Goal: Ask a question: Seek information or help from site administrators or community

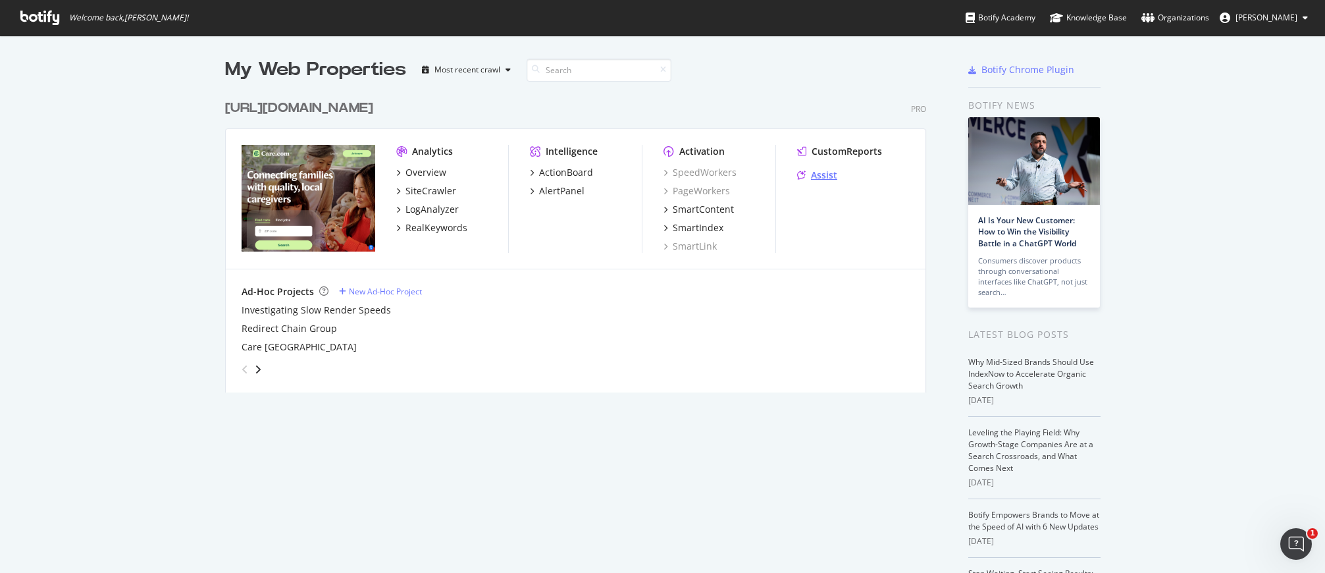
click at [827, 178] on div "Assist" at bounding box center [824, 175] width 26 height 13
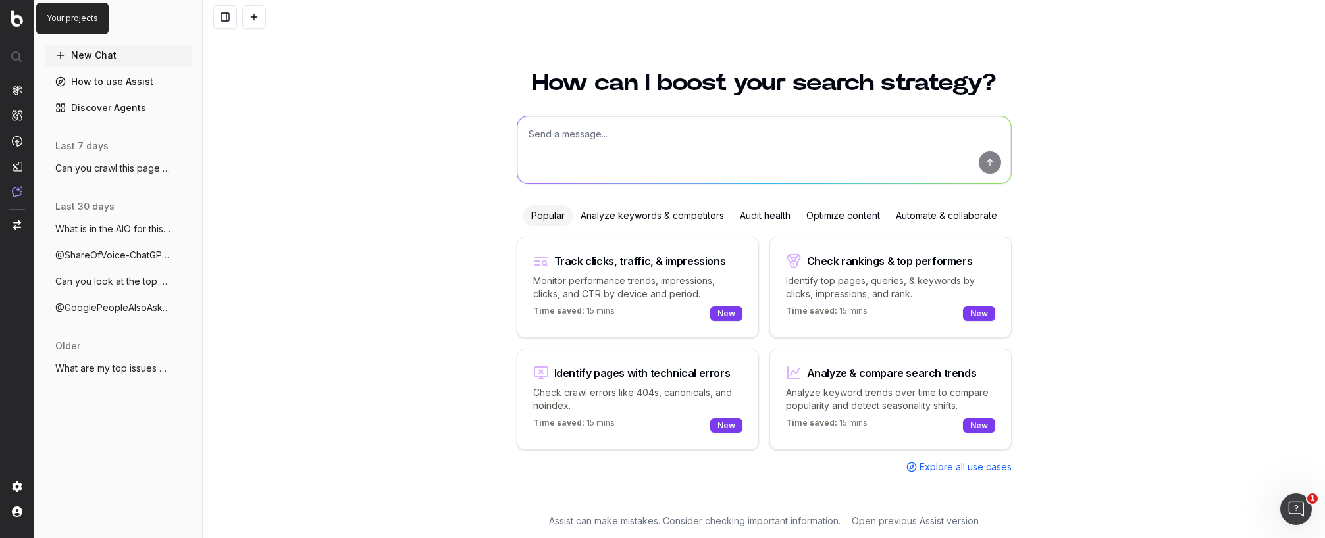
click at [20, 21] on img at bounding box center [17, 18] width 12 height 17
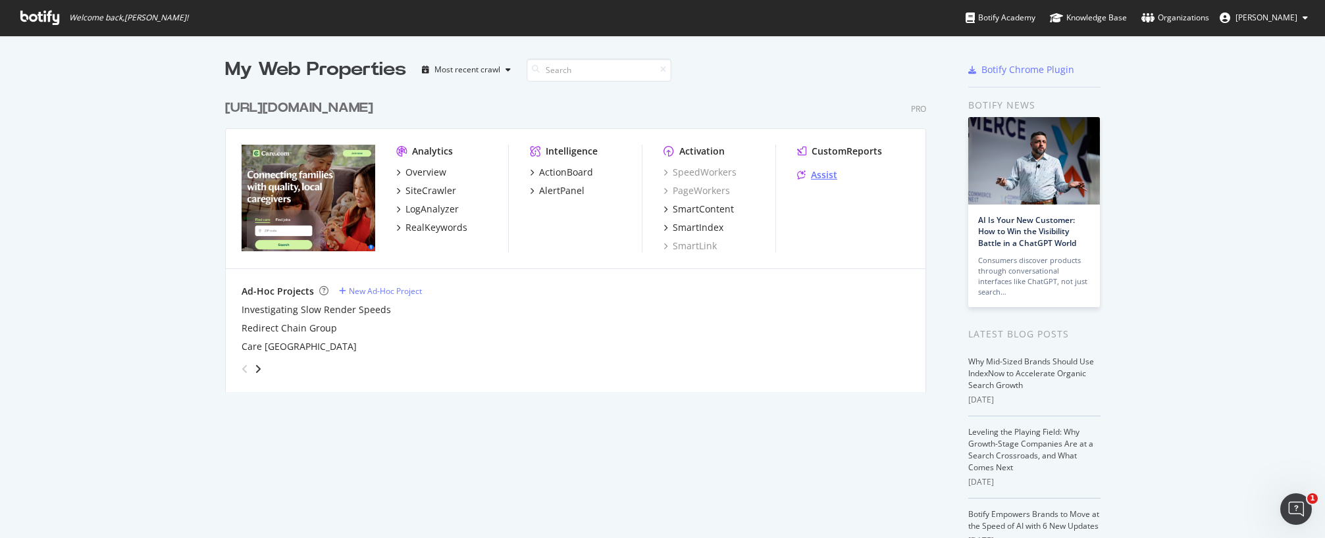
click at [815, 178] on div "Assist" at bounding box center [824, 175] width 26 height 13
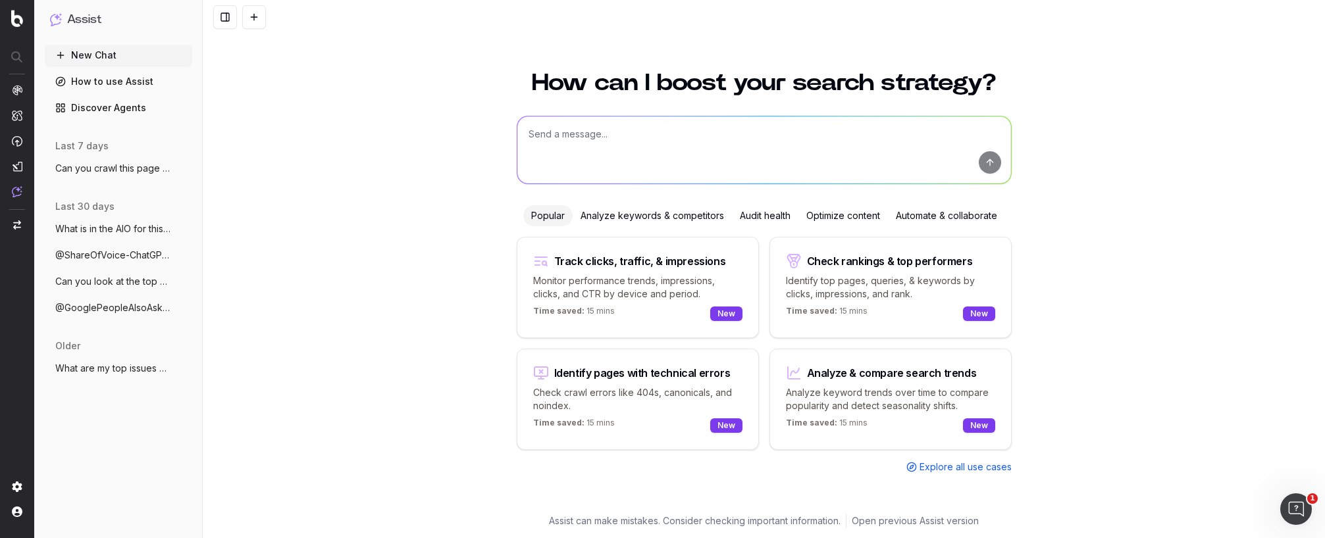
click at [131, 85] on link "How to use Assist" at bounding box center [118, 81] width 147 height 21
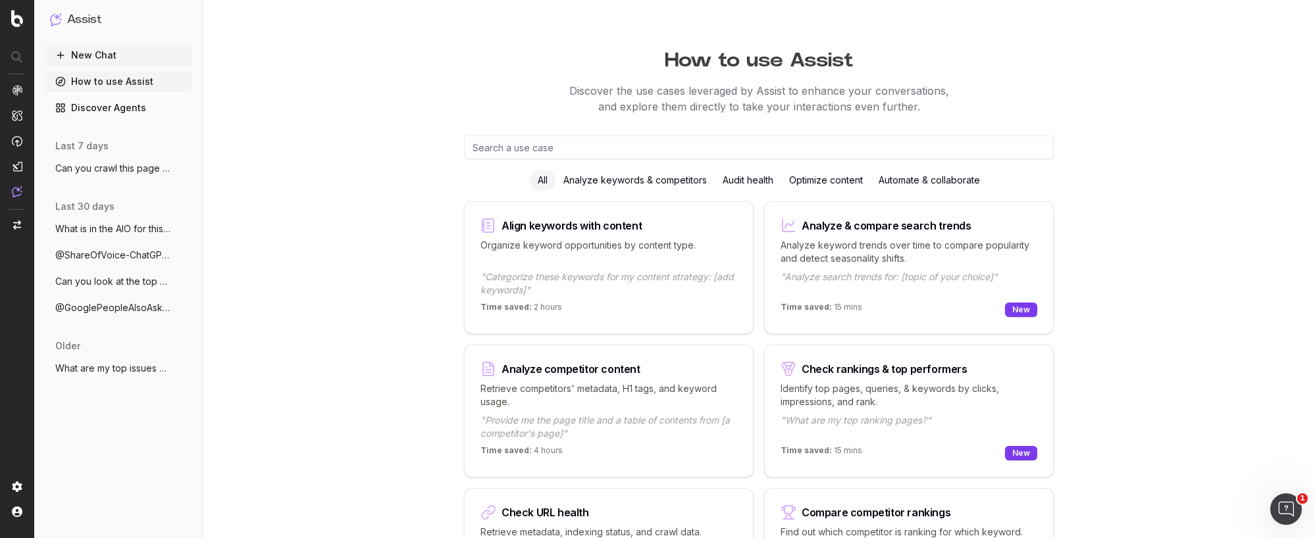
click at [130, 107] on link "Discover Agents" at bounding box center [118, 107] width 147 height 21
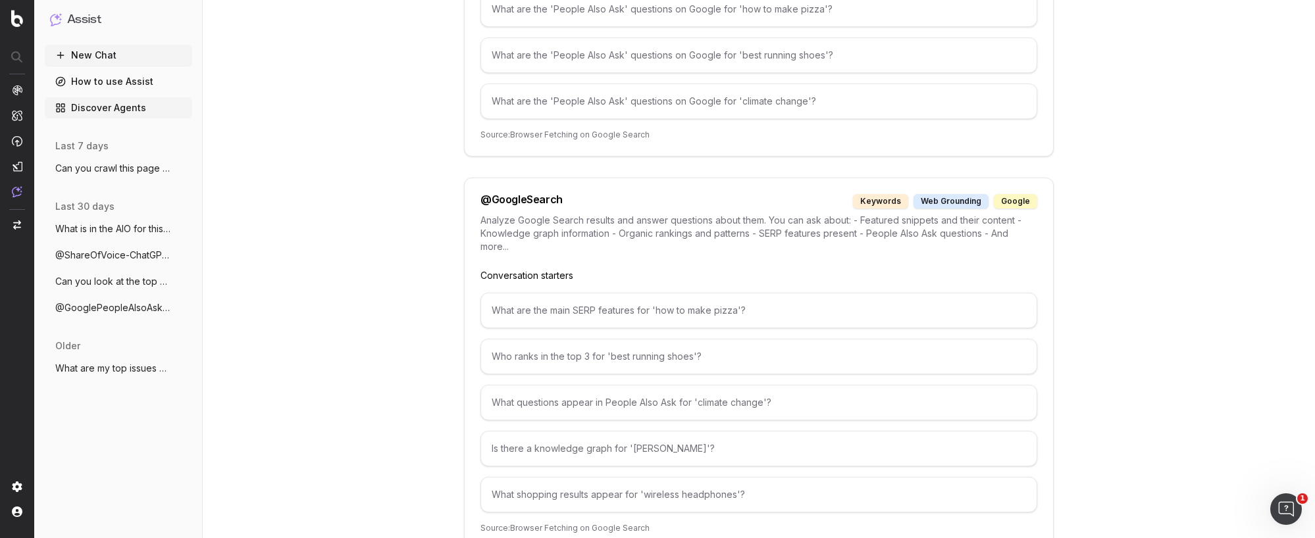
scroll to position [1674, 0]
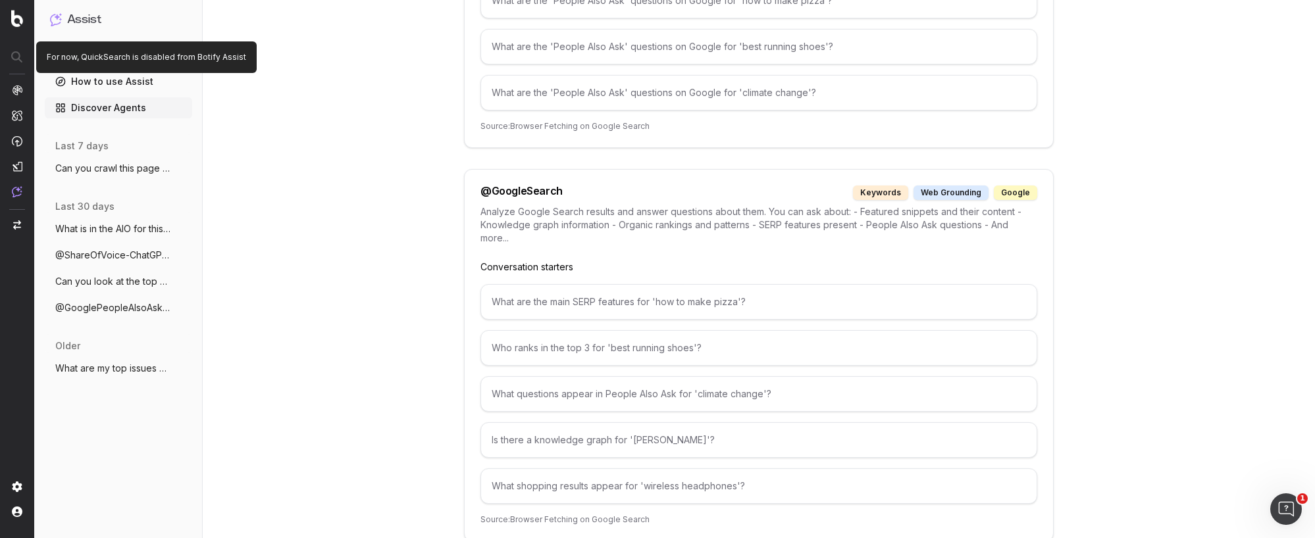
click at [74, 57] on p "For now, QuickSearch is disabled from Botify Assist" at bounding box center [146, 57] width 199 height 11
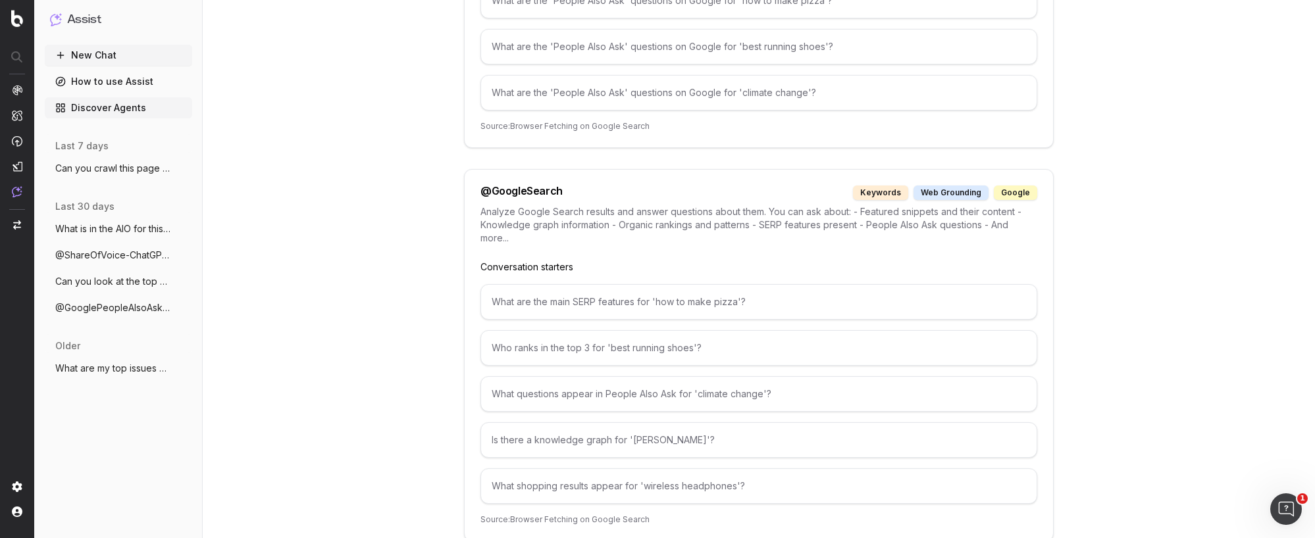
click at [148, 55] on button "New Chat" at bounding box center [118, 55] width 147 height 21
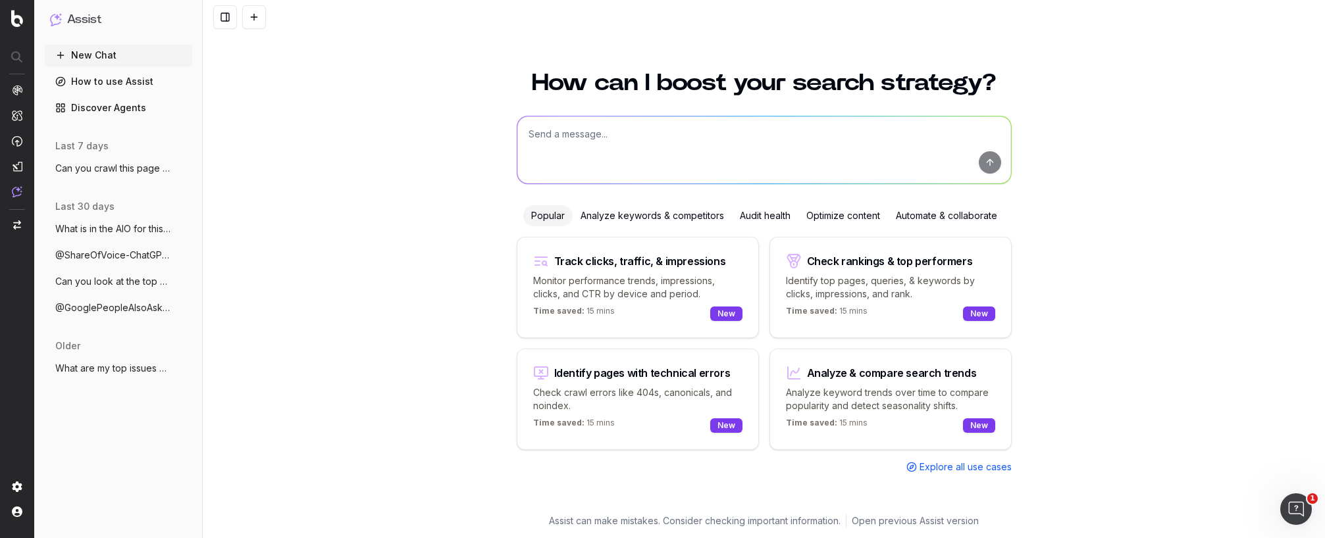
click at [563, 145] on textarea at bounding box center [764, 150] width 494 height 67
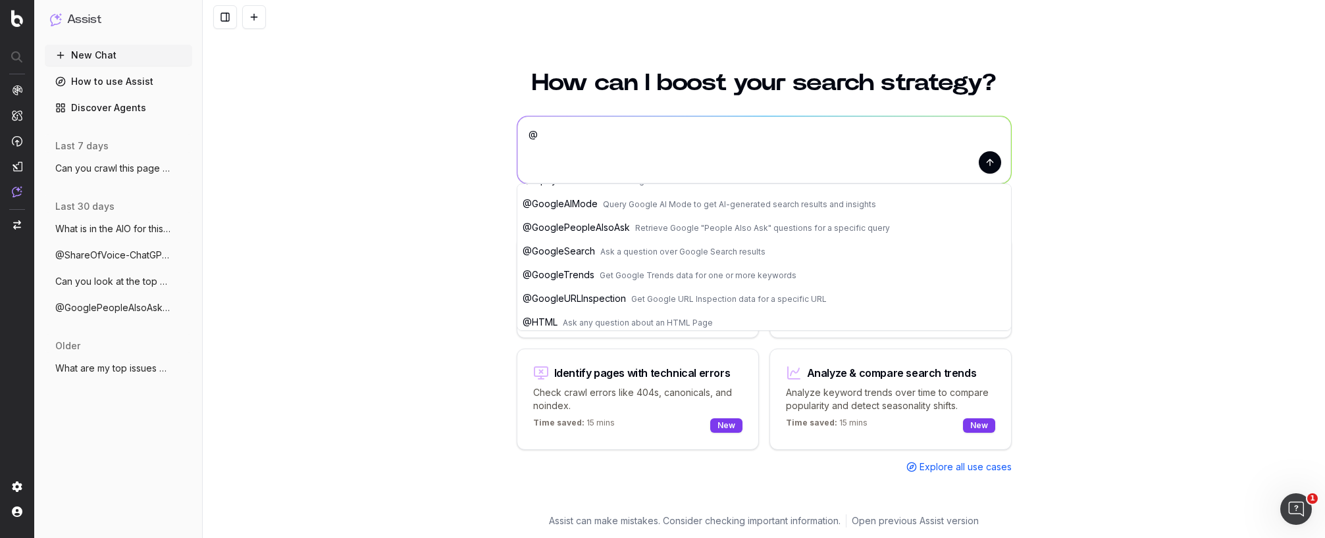
scroll to position [75, 0]
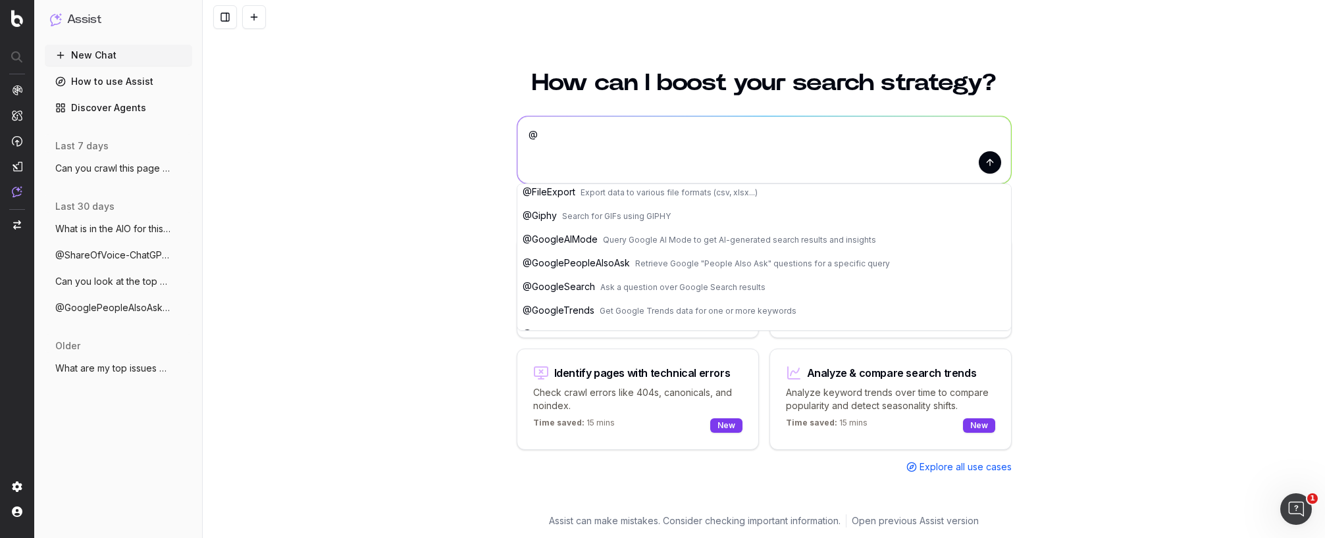
click at [658, 245] on button "@ GoogleAIMode Query Google AI Mode to get AI-generated search results and insi…" at bounding box center [764, 240] width 494 height 24
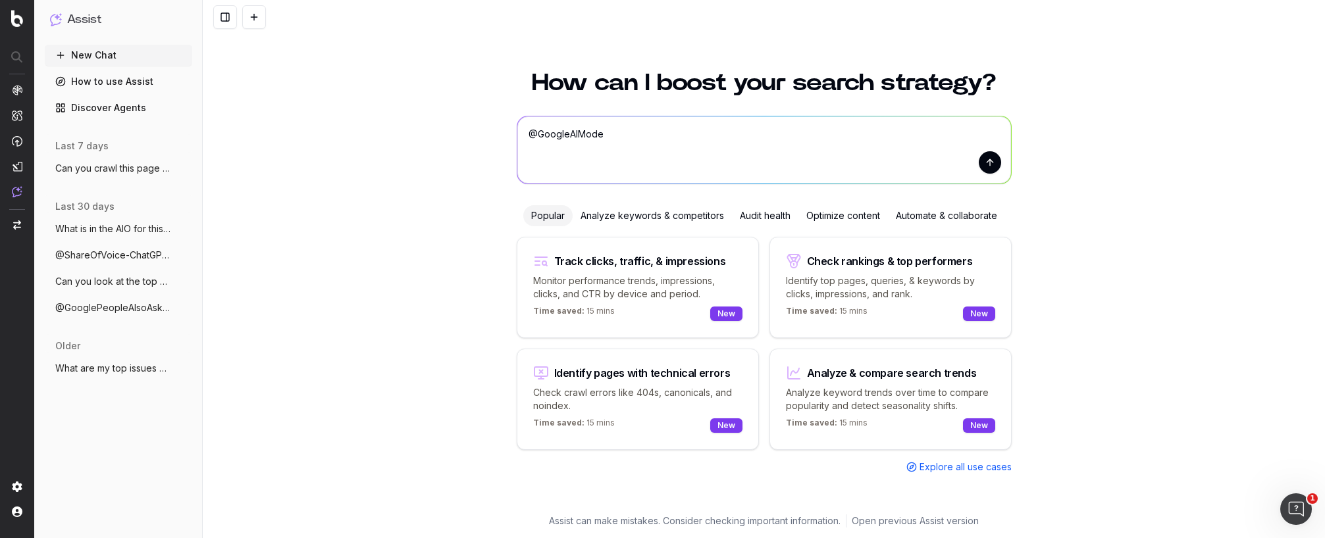
click at [644, 135] on textarea "@GoogleAIMode" at bounding box center [764, 150] width 494 height 67
click at [880, 143] on textarea "@GoogleAIMode does this keyword show Care.com in the search results "" at bounding box center [764, 150] width 494 height 67
type textarea "@GoogleAIMode does this keyword show Care.com in the search results "chore list""
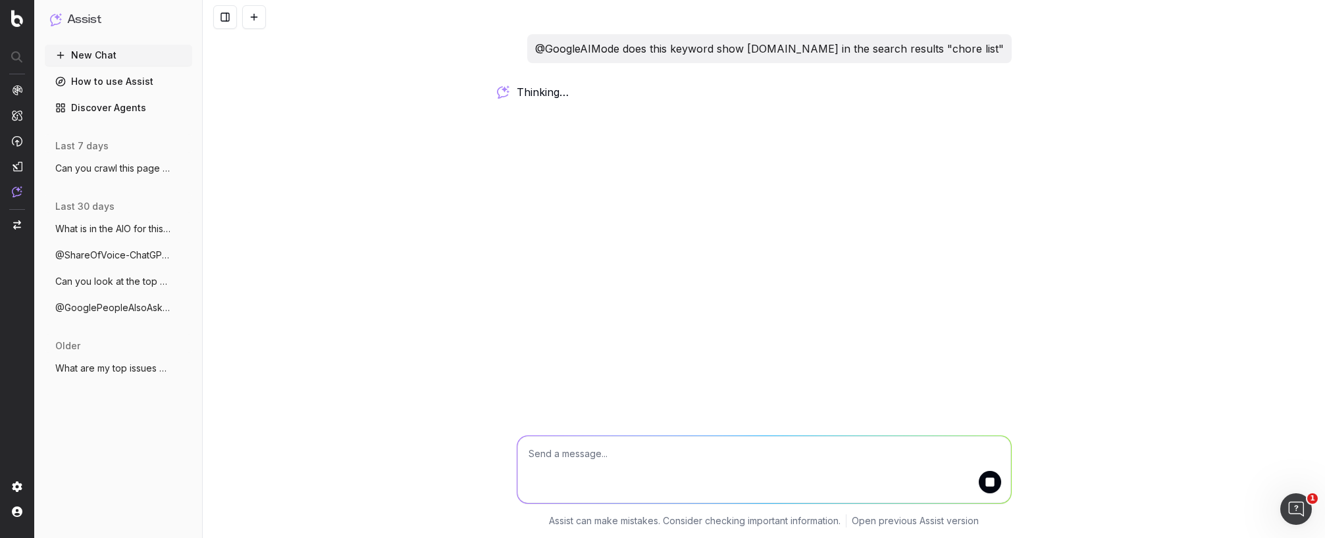
scroll to position [0, 0]
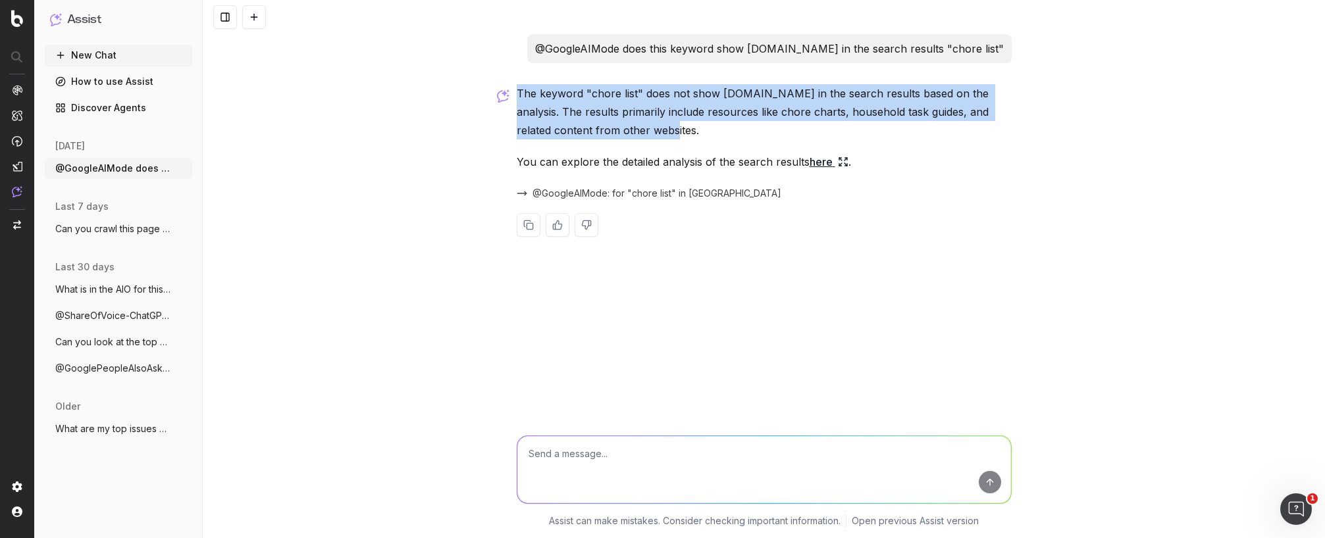
drag, startPoint x: 522, startPoint y: 93, endPoint x: 956, endPoint y: 124, distance: 435.6
click at [956, 124] on p "The keyword "chore list" does not show Care.com in the search results based on …" at bounding box center [764, 111] width 495 height 55
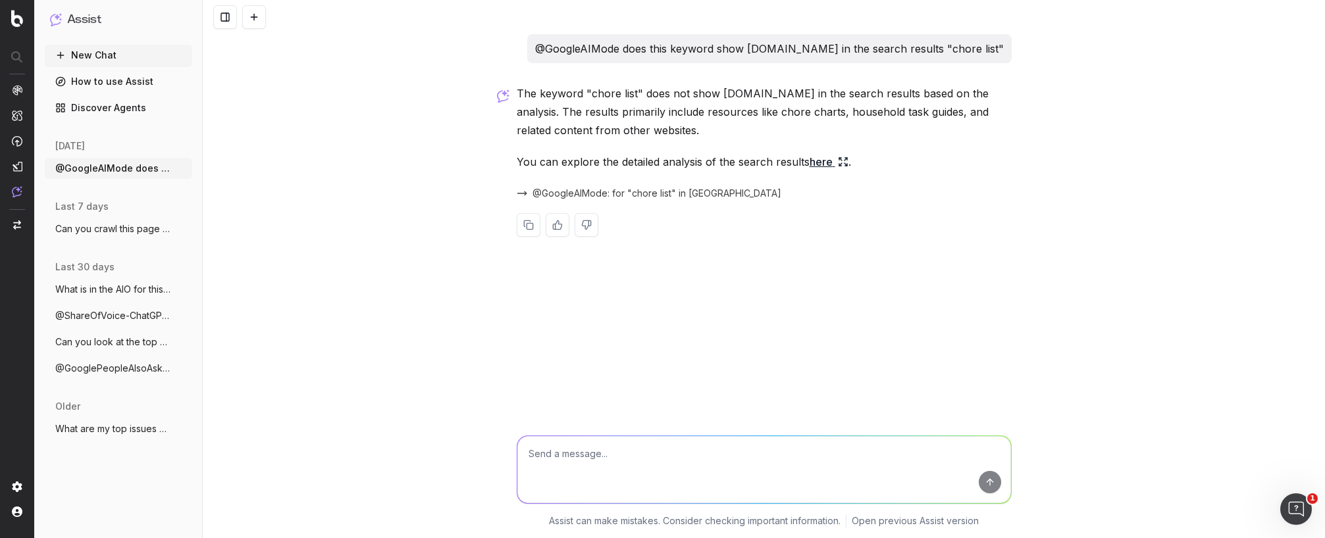
click at [836, 160] on link "here" at bounding box center [829, 162] width 39 height 18
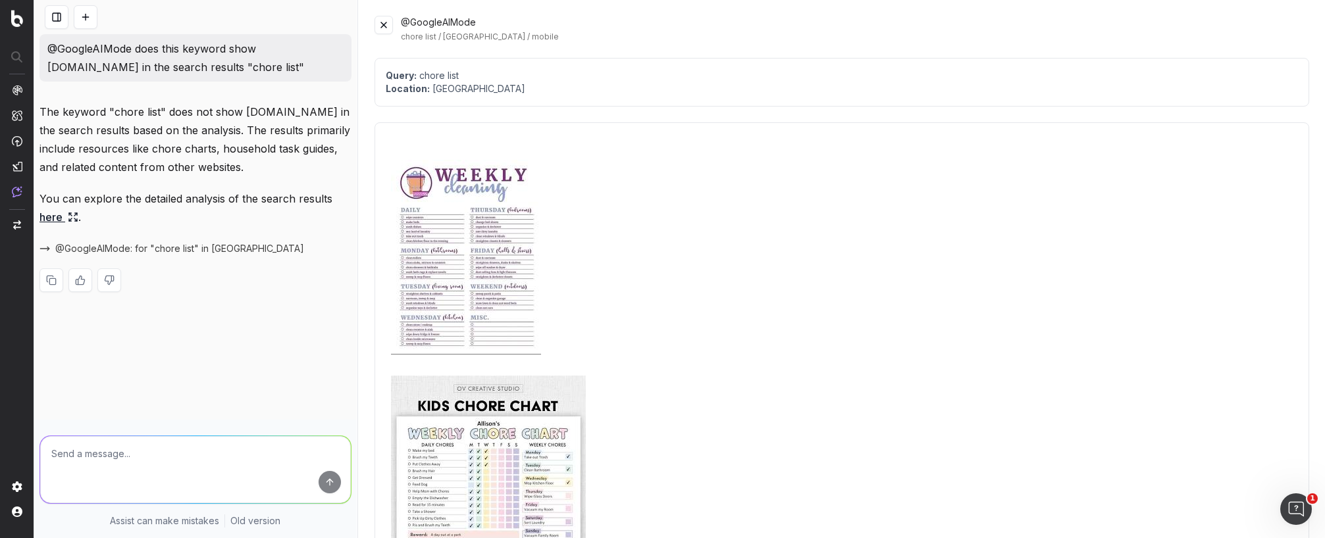
click at [383, 36] on div "@GoogleAIMode chore list / United States / mobile" at bounding box center [842, 29] width 935 height 26
click at [388, 21] on button at bounding box center [384, 25] width 18 height 18
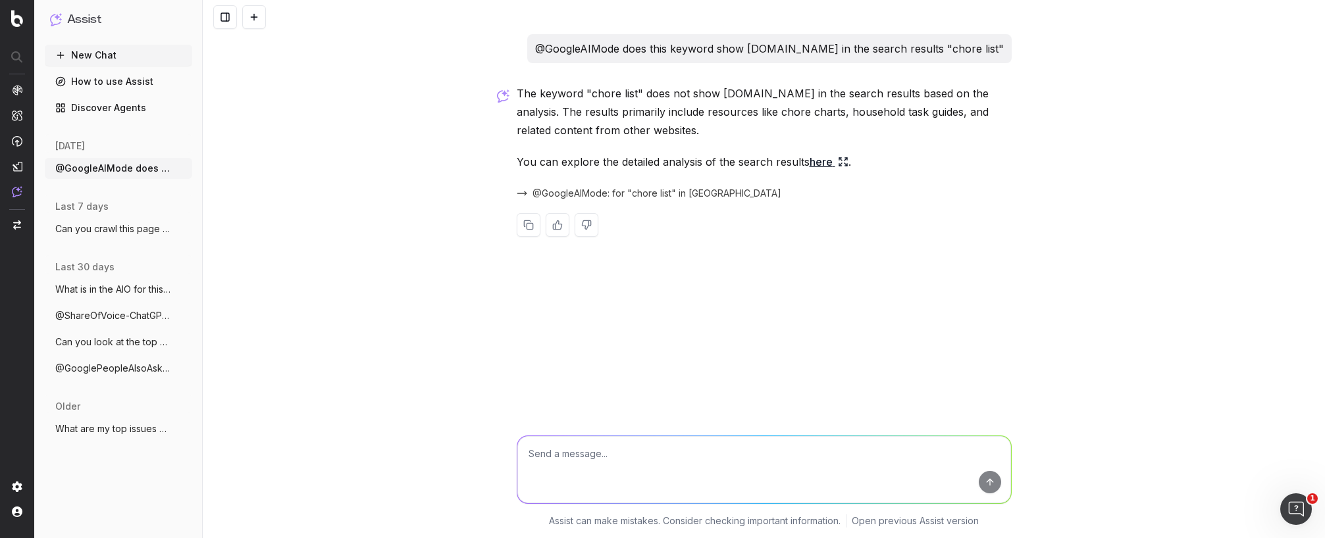
click at [245, 16] on button at bounding box center [254, 17] width 24 height 24
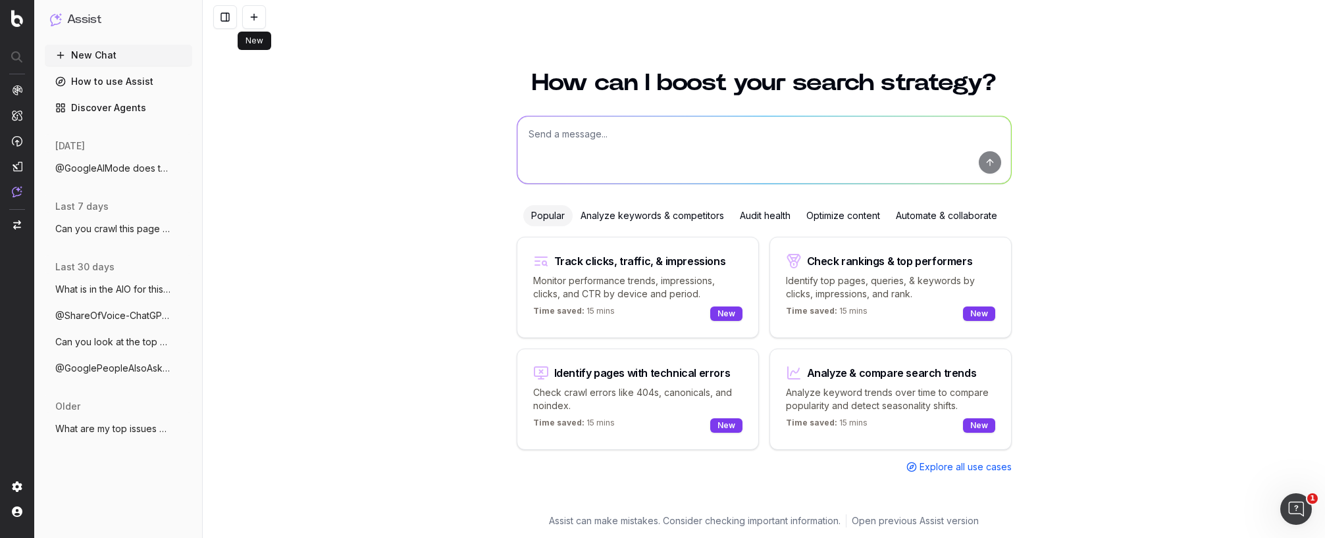
click at [646, 124] on textarea at bounding box center [764, 150] width 494 height 67
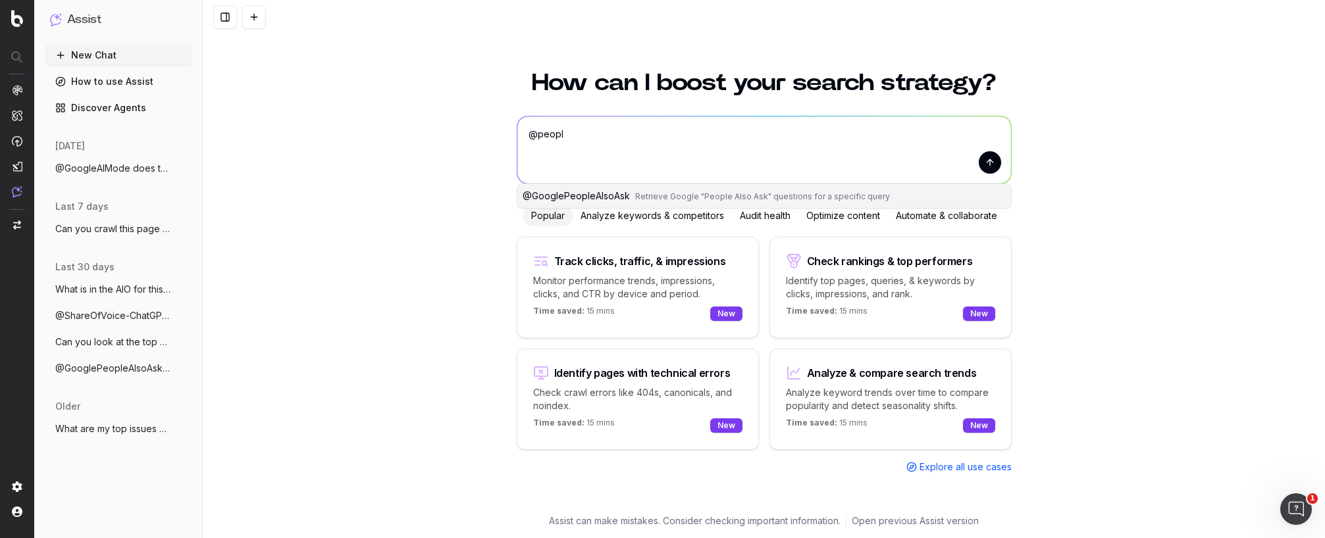
click at [706, 194] on span "Retrieve Google "People Also Ask" questions for a specific query" at bounding box center [762, 197] width 255 height 10
type textarea "@GooglePeopleAlsoAsk"
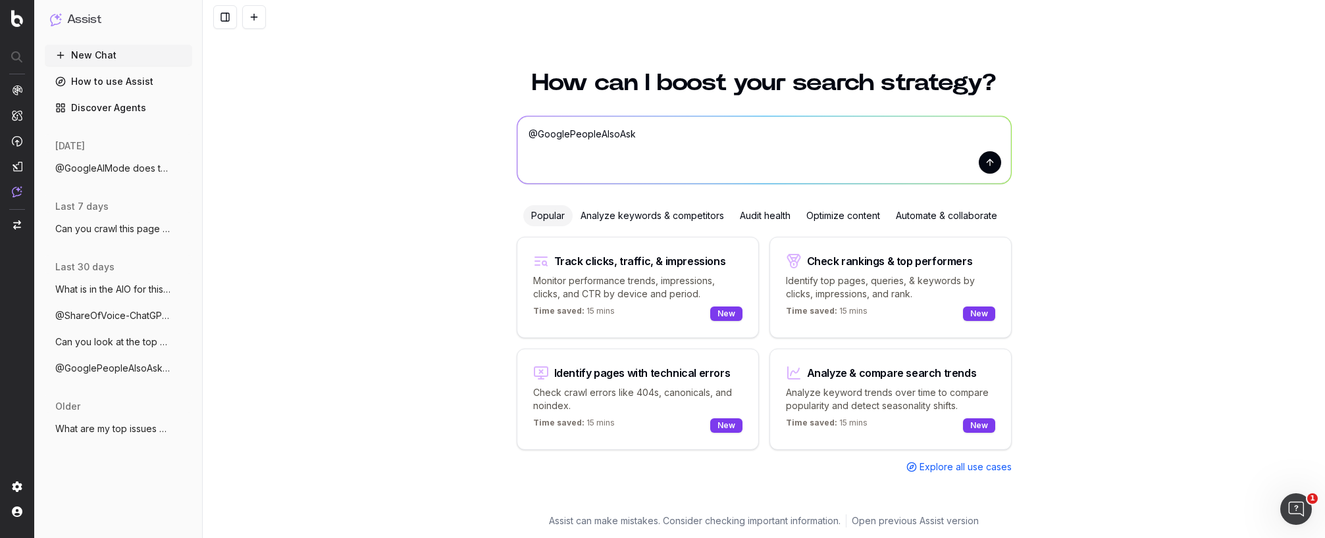
click at [708, 140] on textarea "@GooglePeopleAlsoAsk" at bounding box center [764, 150] width 494 height 67
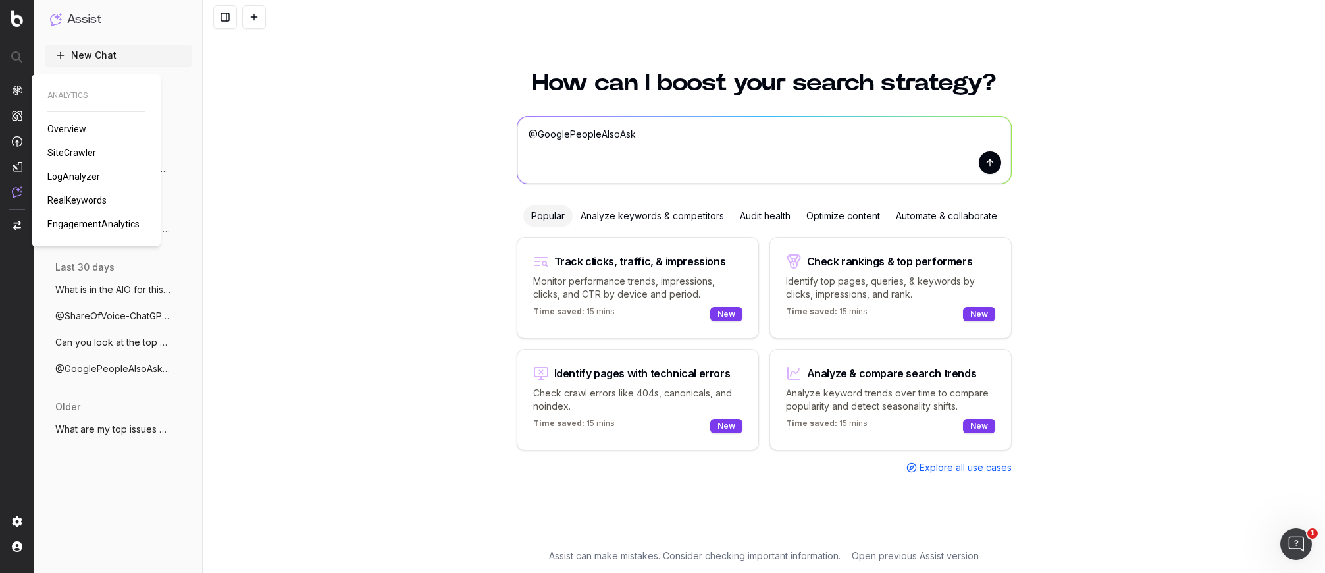
click at [14, 86] on img at bounding box center [17, 90] width 11 height 11
